Goal: Communication & Community: Answer question/provide support

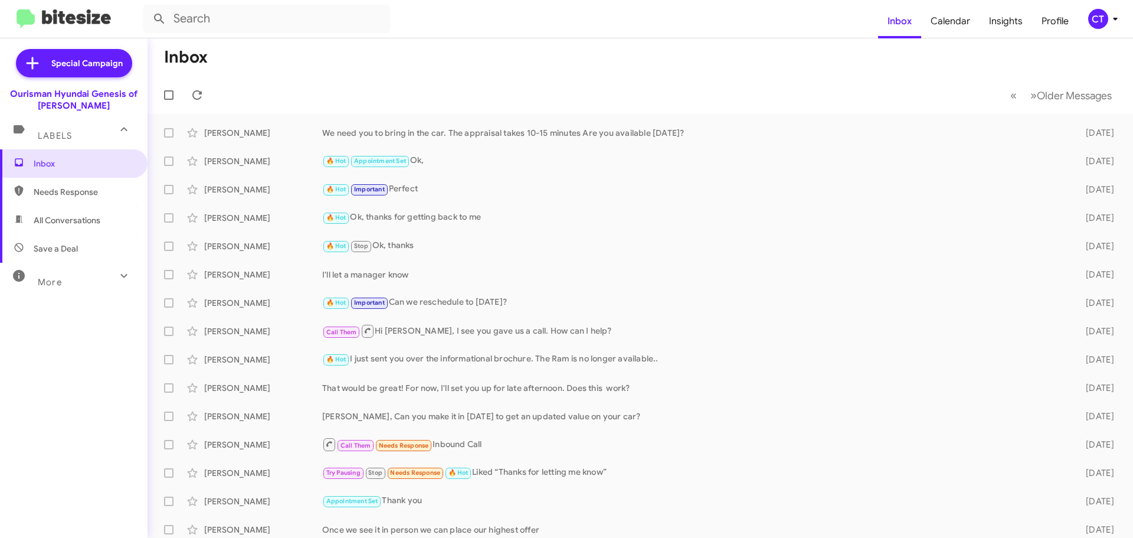
click at [1110, 21] on icon at bounding box center [1115, 19] width 14 height 14
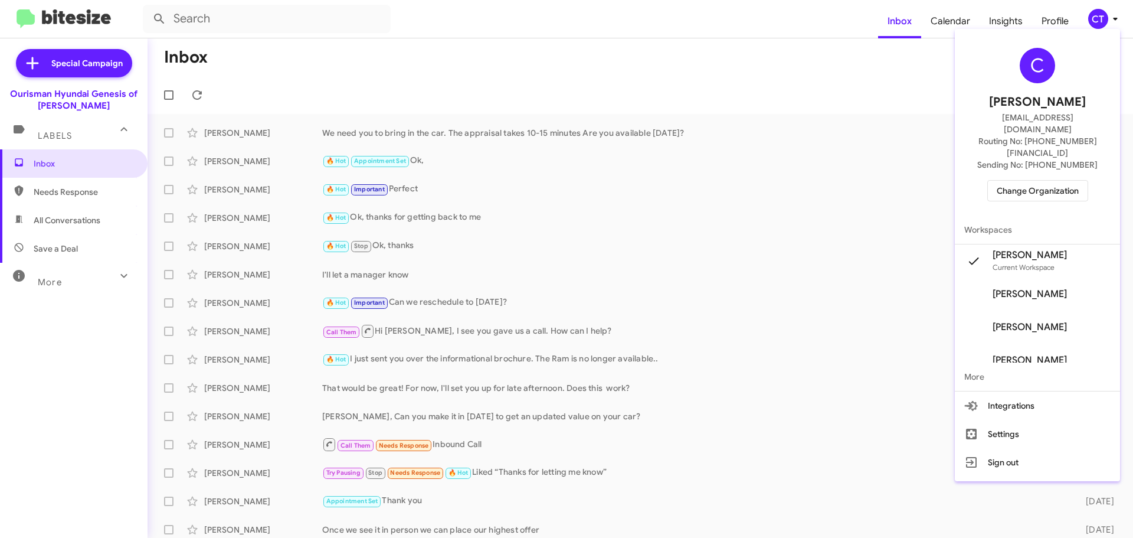
click at [1018, 181] on span "Change Organization" at bounding box center [1038, 191] width 82 height 20
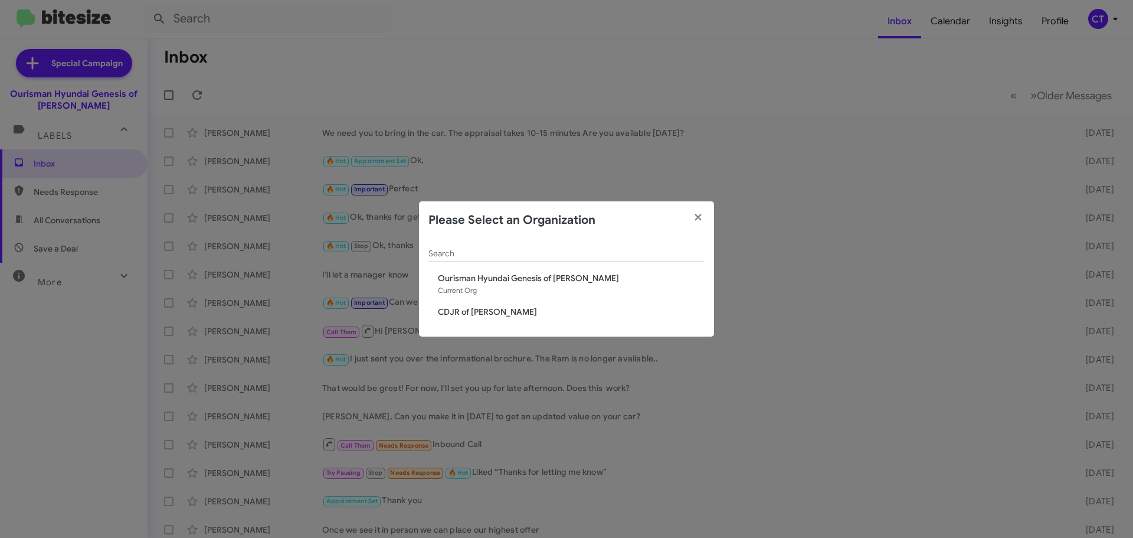
click at [479, 313] on span "CDJR of Bowie" at bounding box center [571, 312] width 267 height 12
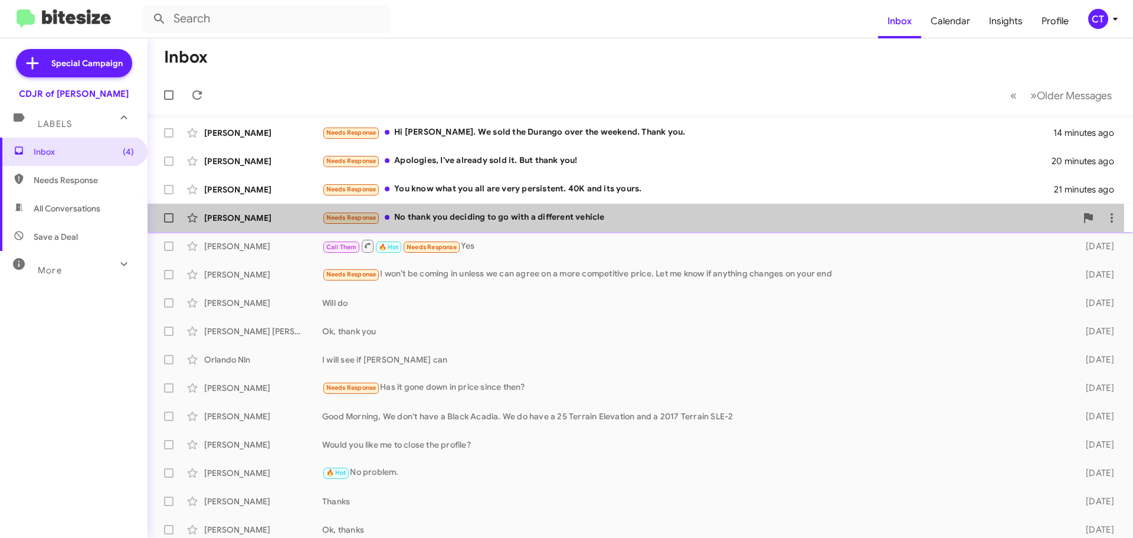
click at [517, 218] on div "Needs Response No thank you deciding to go with a different vehicle" at bounding box center [699, 218] width 754 height 14
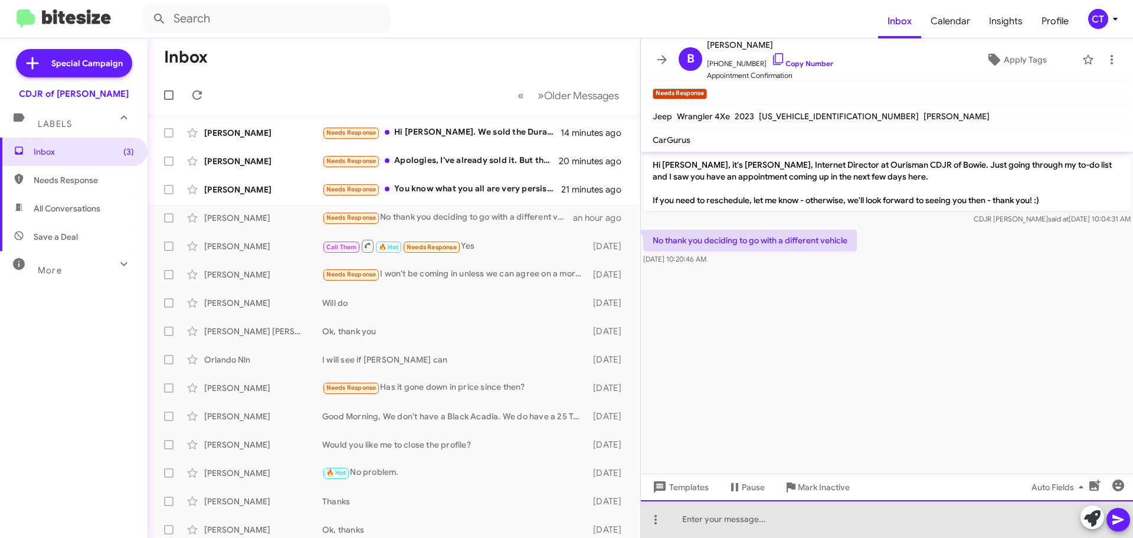
click at [697, 519] on div at bounding box center [887, 519] width 492 height 38
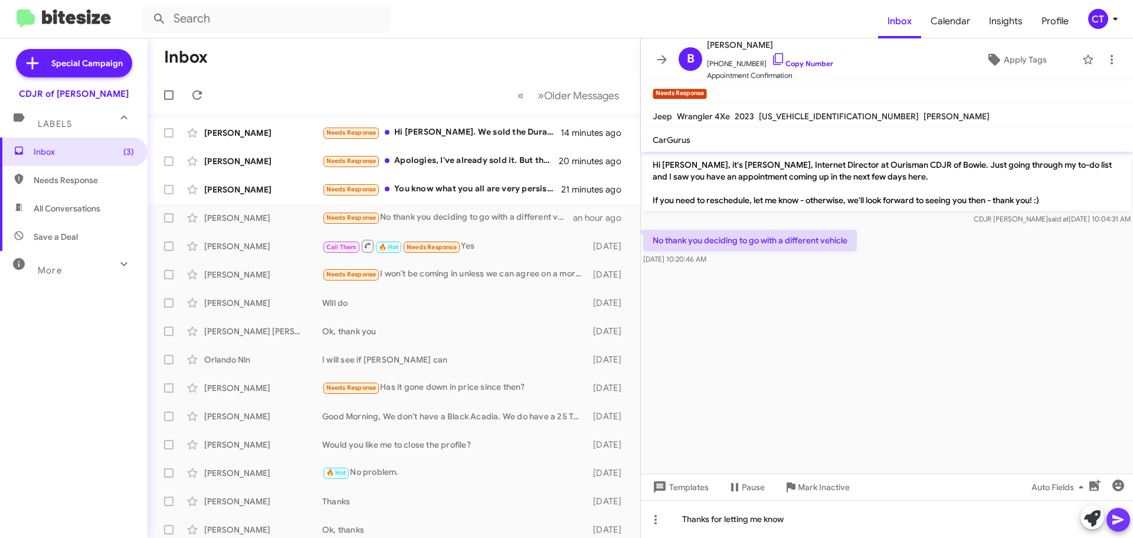
click at [1118, 517] on icon at bounding box center [1117, 520] width 11 height 10
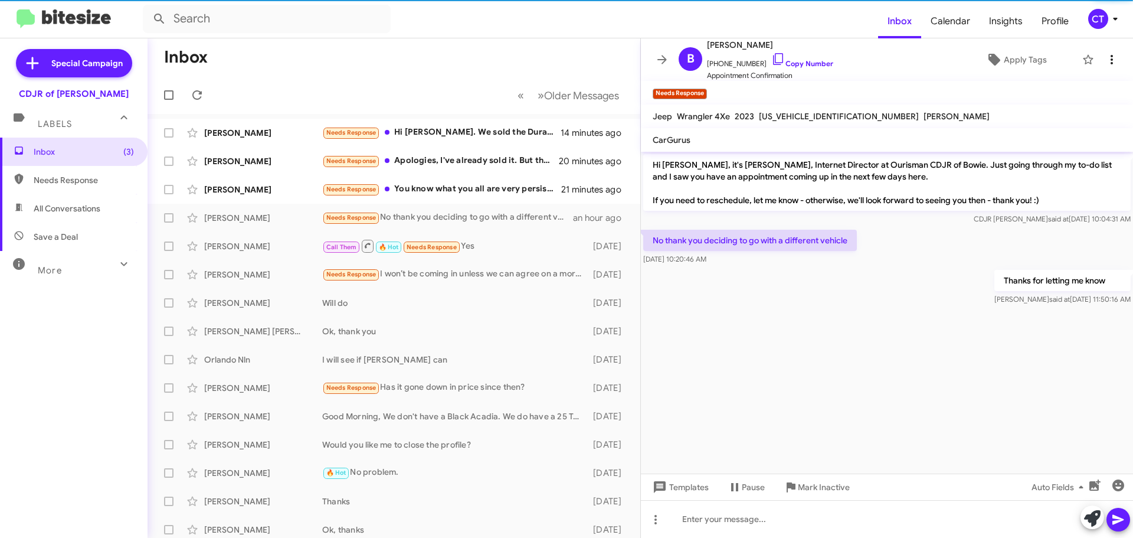
click at [1100, 70] on button at bounding box center [1112, 60] width 24 height 24
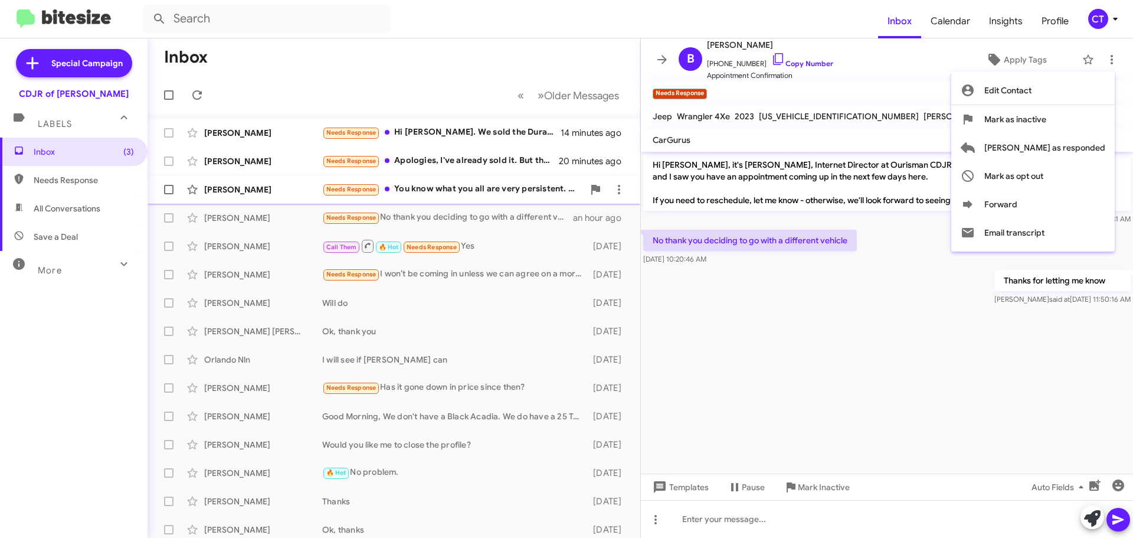
click at [1091, 148] on span "Mark as responded" at bounding box center [1044, 147] width 121 height 28
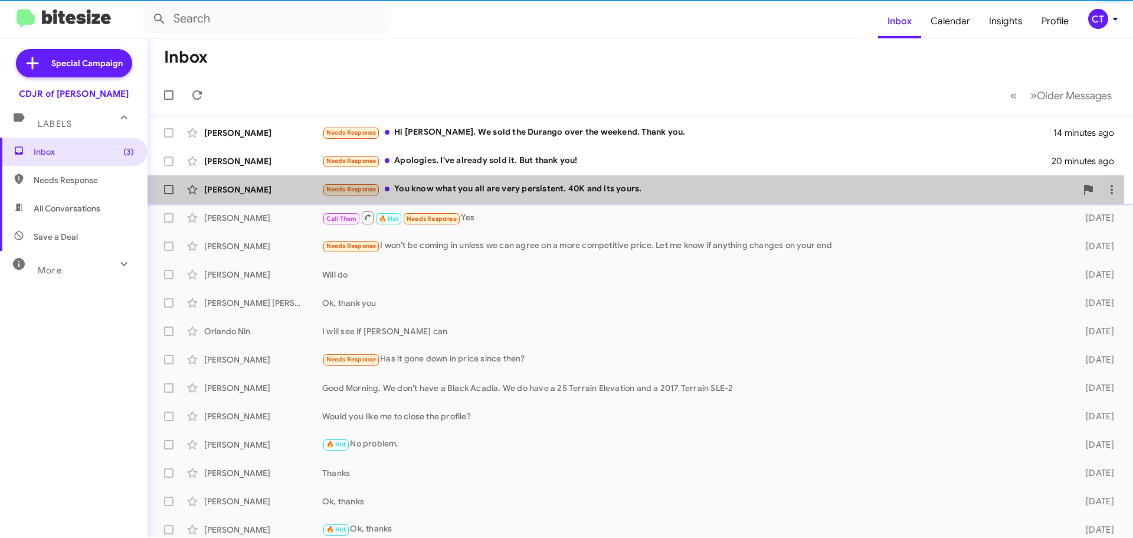
click at [439, 189] on div "Needs Response You know what you all are very persistent. 40K and its yours." at bounding box center [699, 189] width 754 height 14
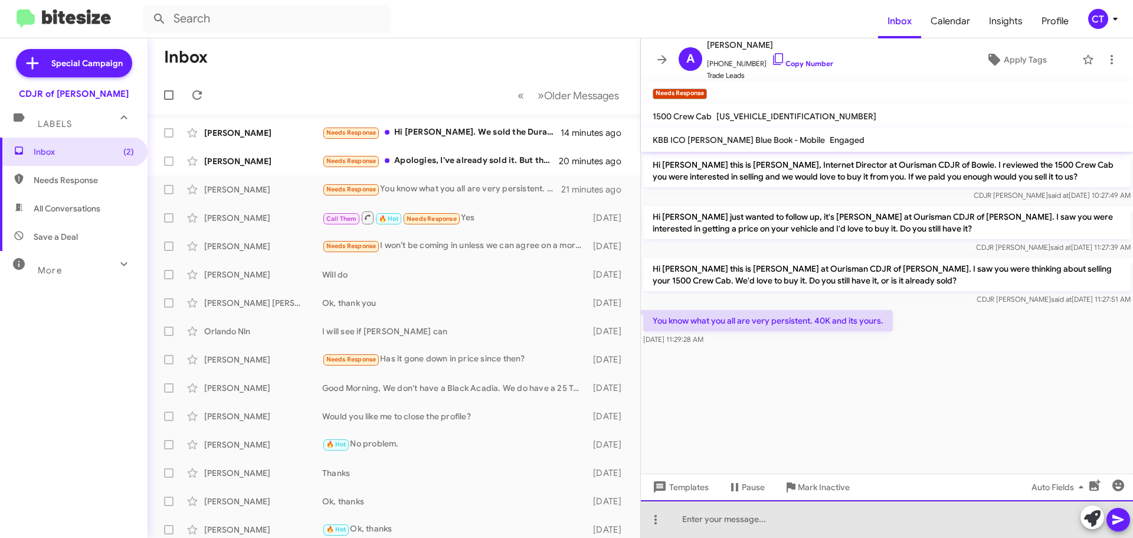
click at [762, 520] on div at bounding box center [887, 519] width 492 height 38
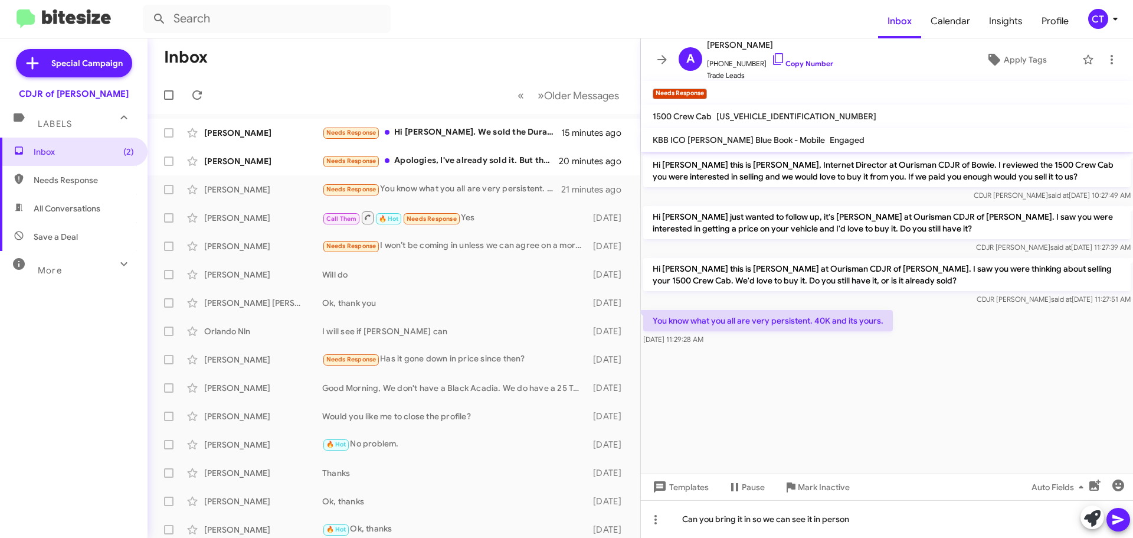
click at [1117, 529] on span at bounding box center [1118, 519] width 14 height 24
click at [489, 165] on div "Needs Response Apologies, I've already sold it. But thank you!" at bounding box center [452, 161] width 261 height 14
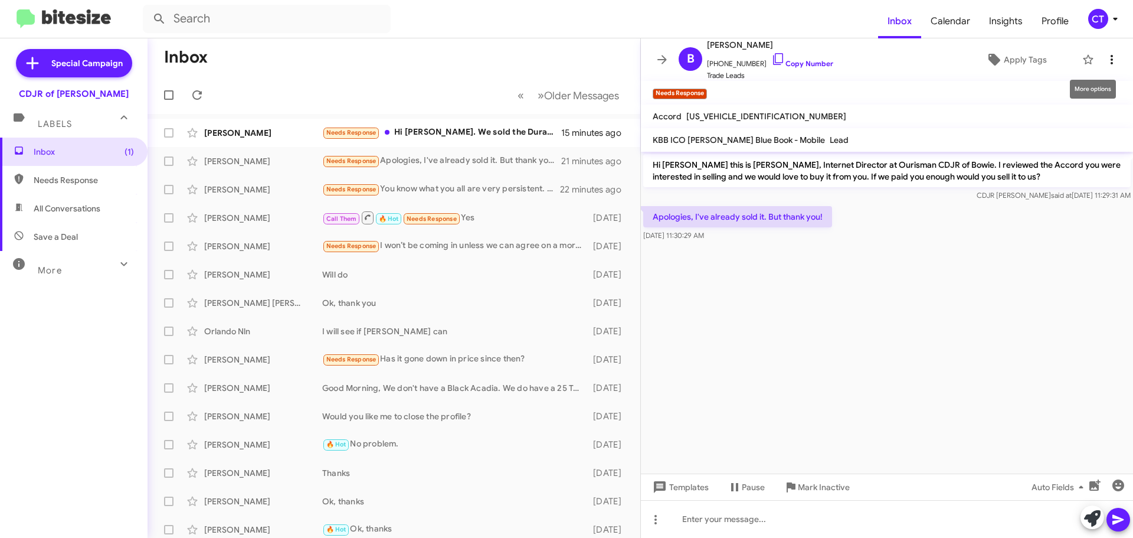
click at [1105, 65] on icon at bounding box center [1112, 60] width 14 height 14
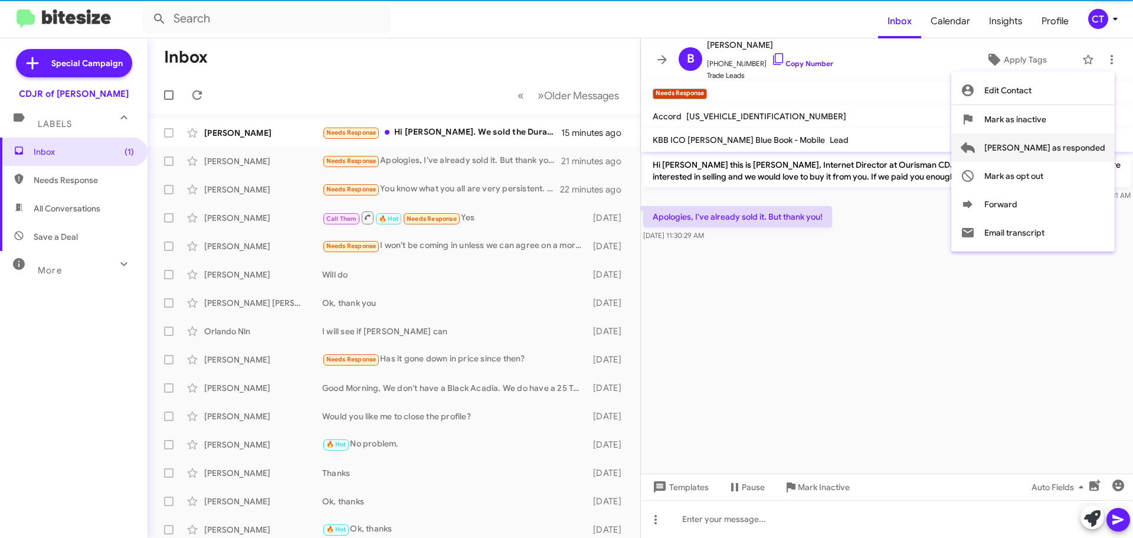
click at [1087, 143] on span "Mark as responded" at bounding box center [1044, 147] width 121 height 28
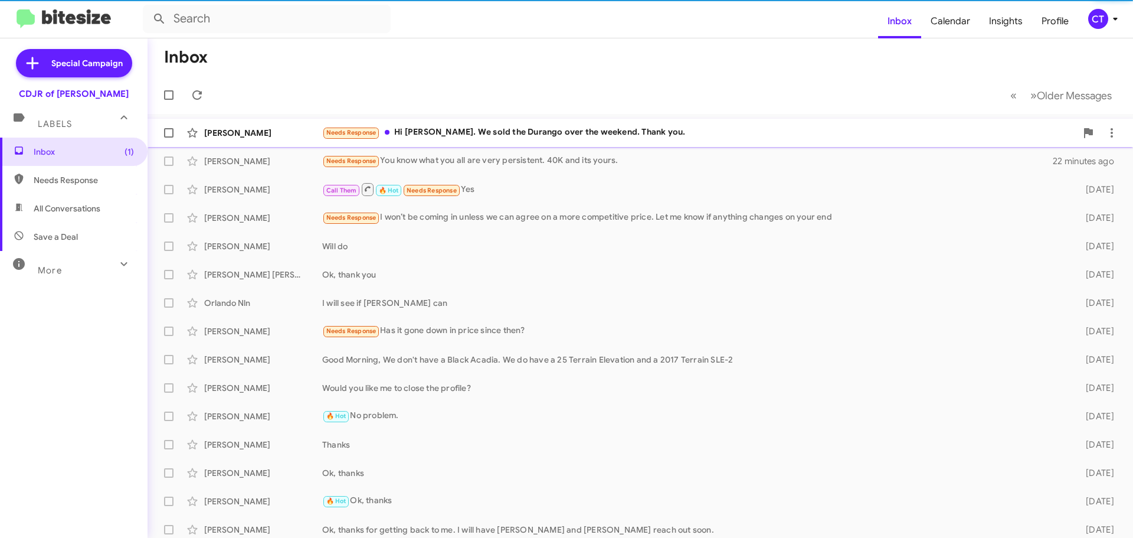
click at [457, 135] on div "Needs Response Hi Ciara. We sold the Durango over the weekend. Thank you." at bounding box center [699, 133] width 754 height 14
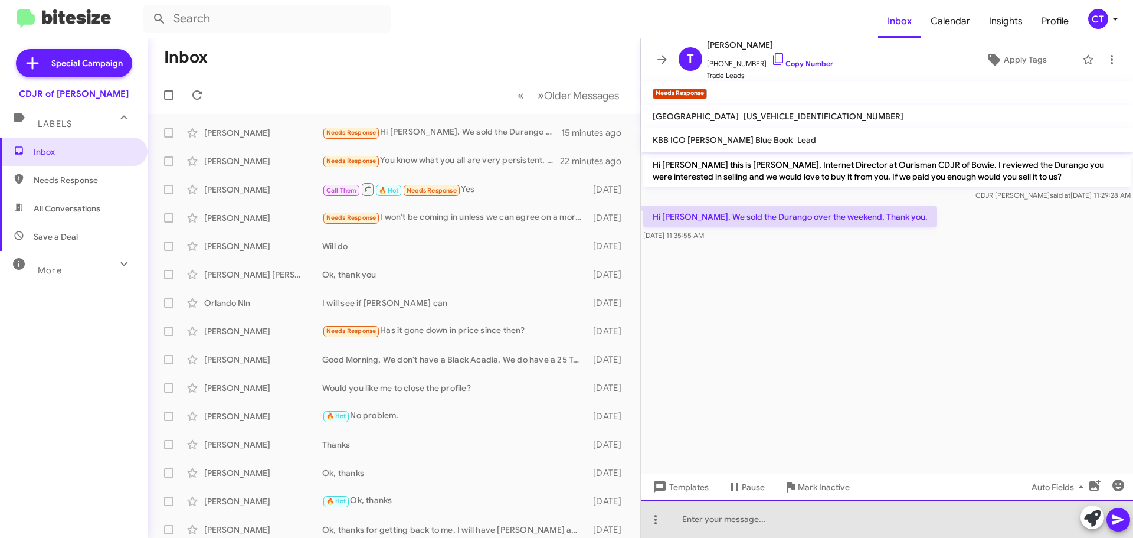
click at [727, 520] on div at bounding box center [887, 519] width 492 height 38
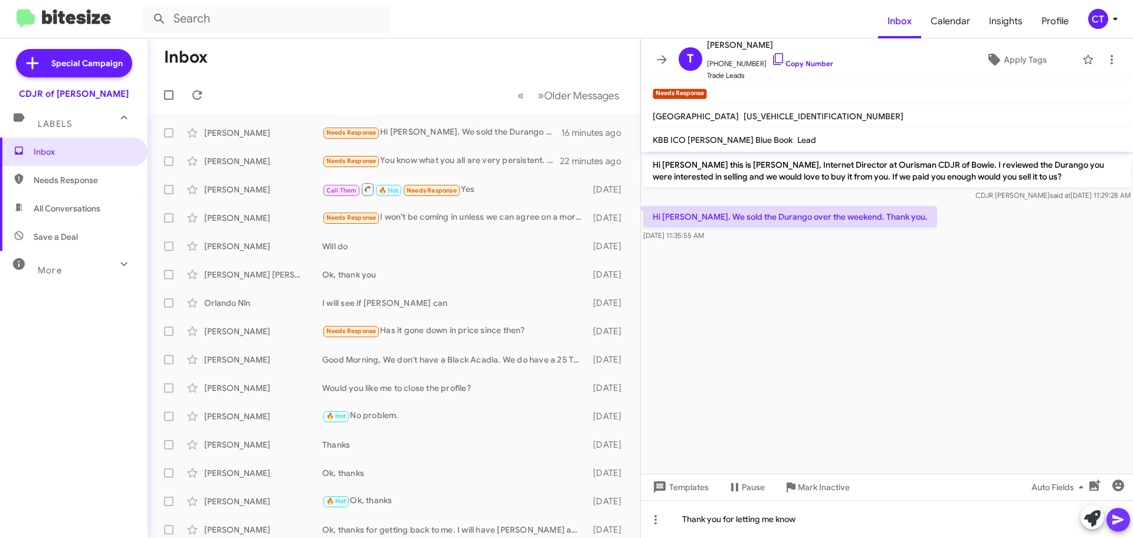
click at [1115, 524] on icon at bounding box center [1118, 519] width 14 height 14
click at [1108, 22] on span "CT" at bounding box center [1104, 19] width 35 height 20
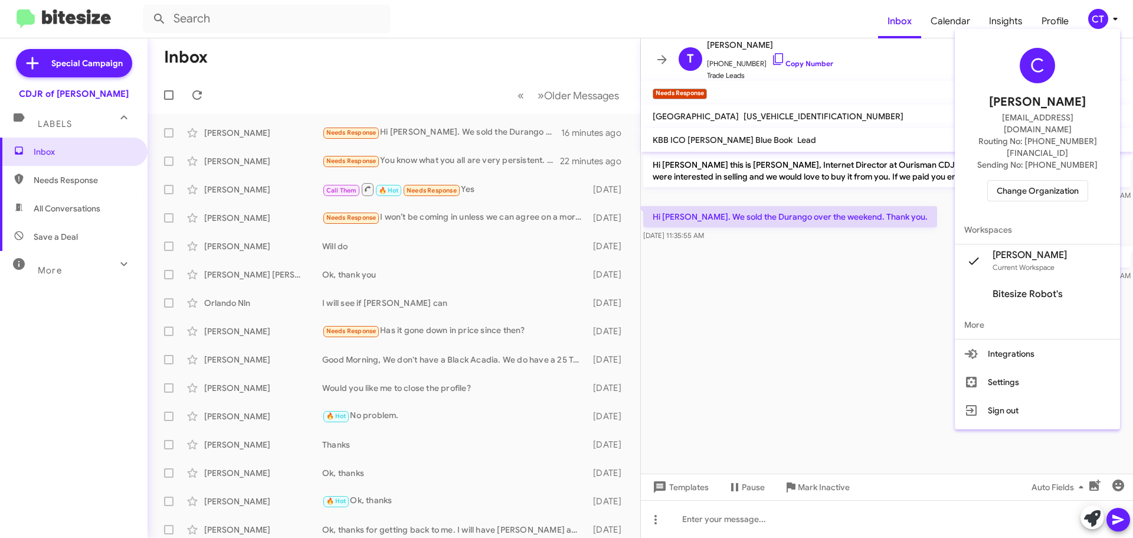
click at [1063, 181] on span "Change Organization" at bounding box center [1038, 191] width 82 height 20
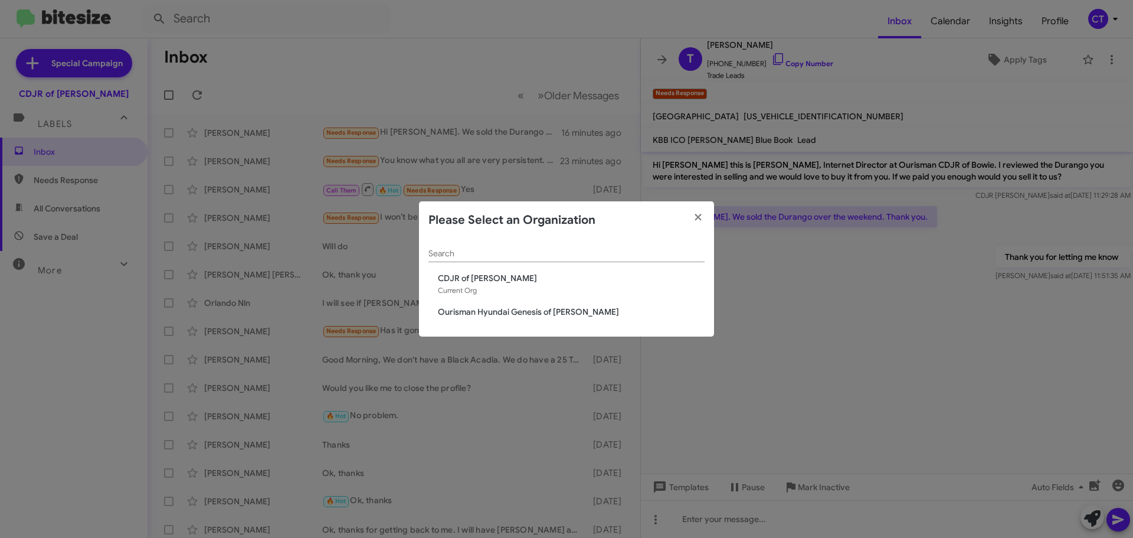
click at [738, 293] on modal-container "Please Select an Organization Search CDJR of Bowie Current Org Ourisman Hyundai…" at bounding box center [566, 269] width 1133 height 538
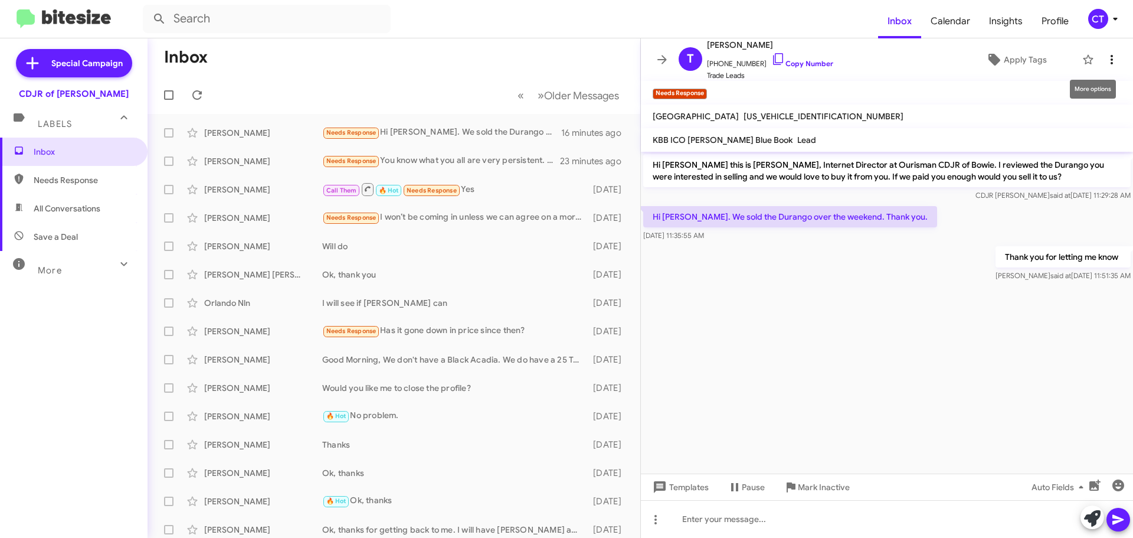
click at [1105, 58] on icon at bounding box center [1112, 60] width 14 height 14
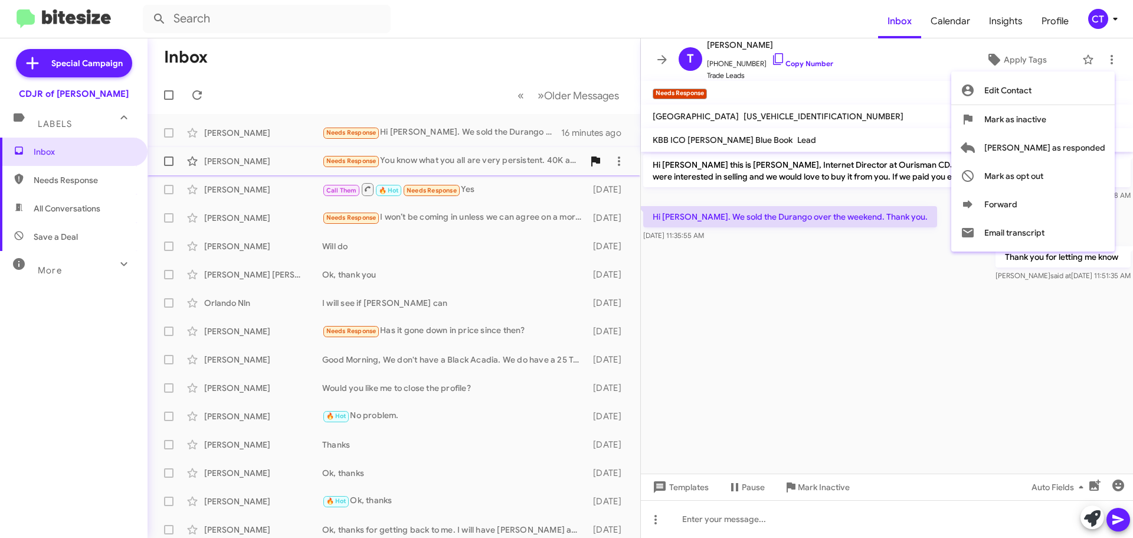
click at [1083, 149] on span "Mark as responded" at bounding box center [1044, 147] width 121 height 28
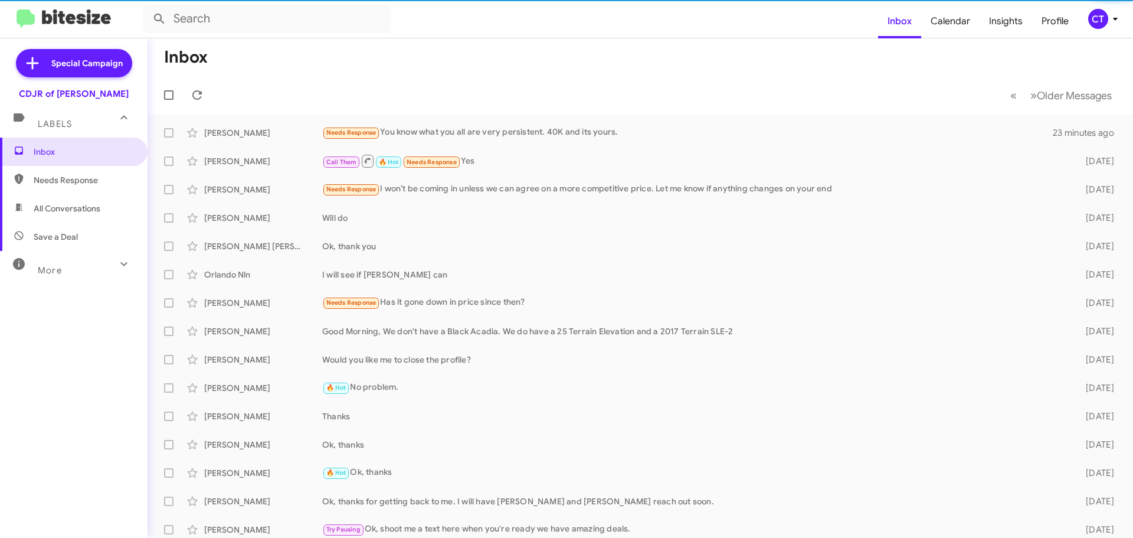
drag, startPoint x: 394, startPoint y: 71, endPoint x: 402, endPoint y: 60, distance: 14.3
click at [395, 70] on mat-toolbar-row "Inbox" at bounding box center [640, 57] width 985 height 38
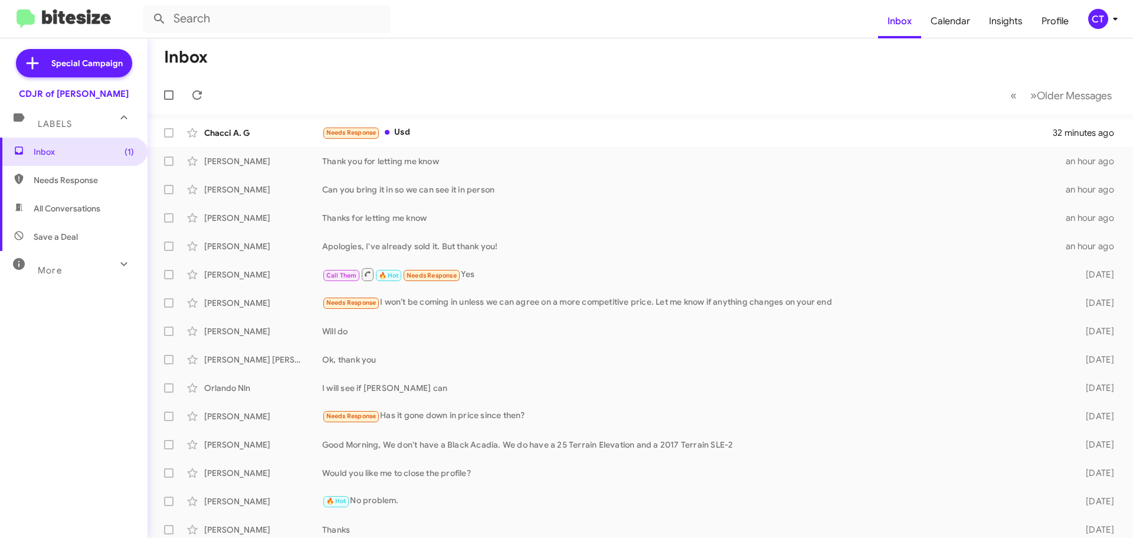
click at [1108, 21] on span "CT" at bounding box center [1104, 19] width 35 height 20
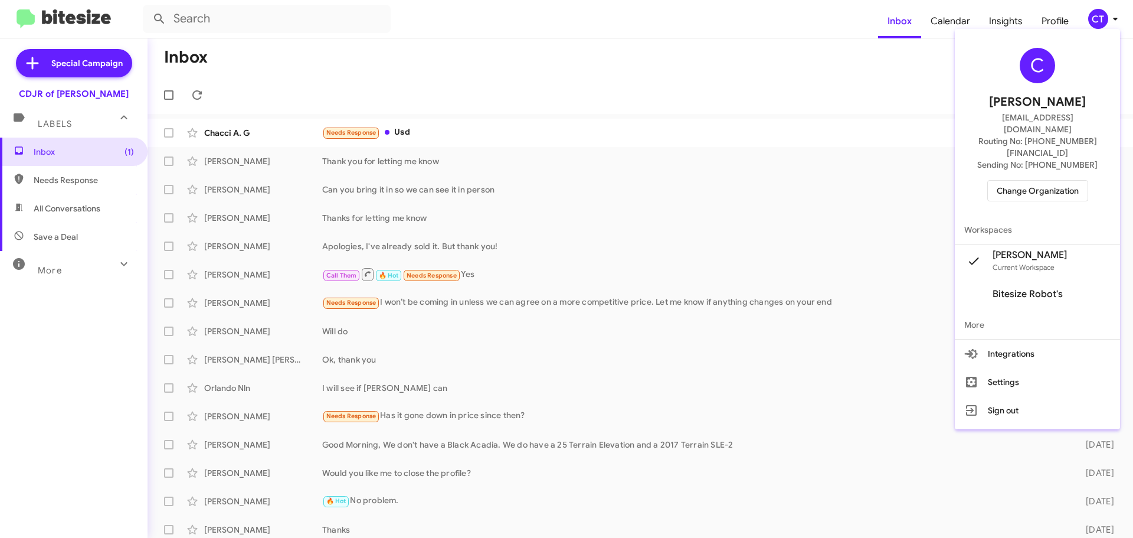
click at [1041, 181] on span "Change Organization" at bounding box center [1038, 191] width 82 height 20
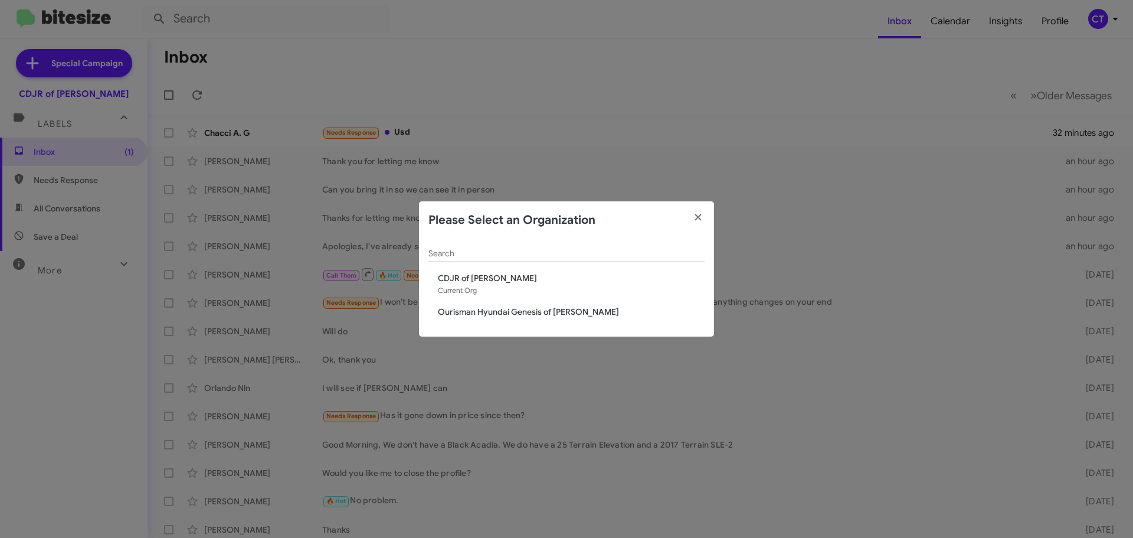
click at [473, 307] on span "Ourisman Hyundai Genesis of [PERSON_NAME]" at bounding box center [571, 312] width 267 height 12
